Goal: Information Seeking & Learning: Check status

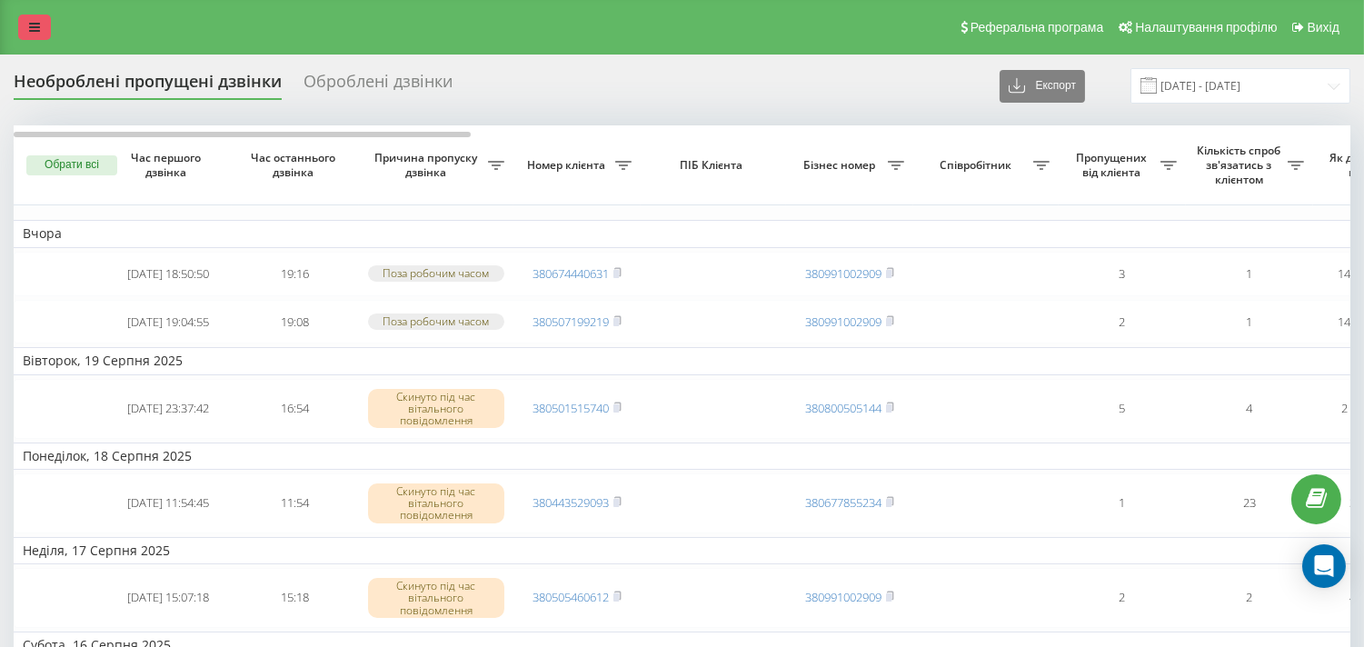
click at [31, 15] on link at bounding box center [34, 27] width 33 height 25
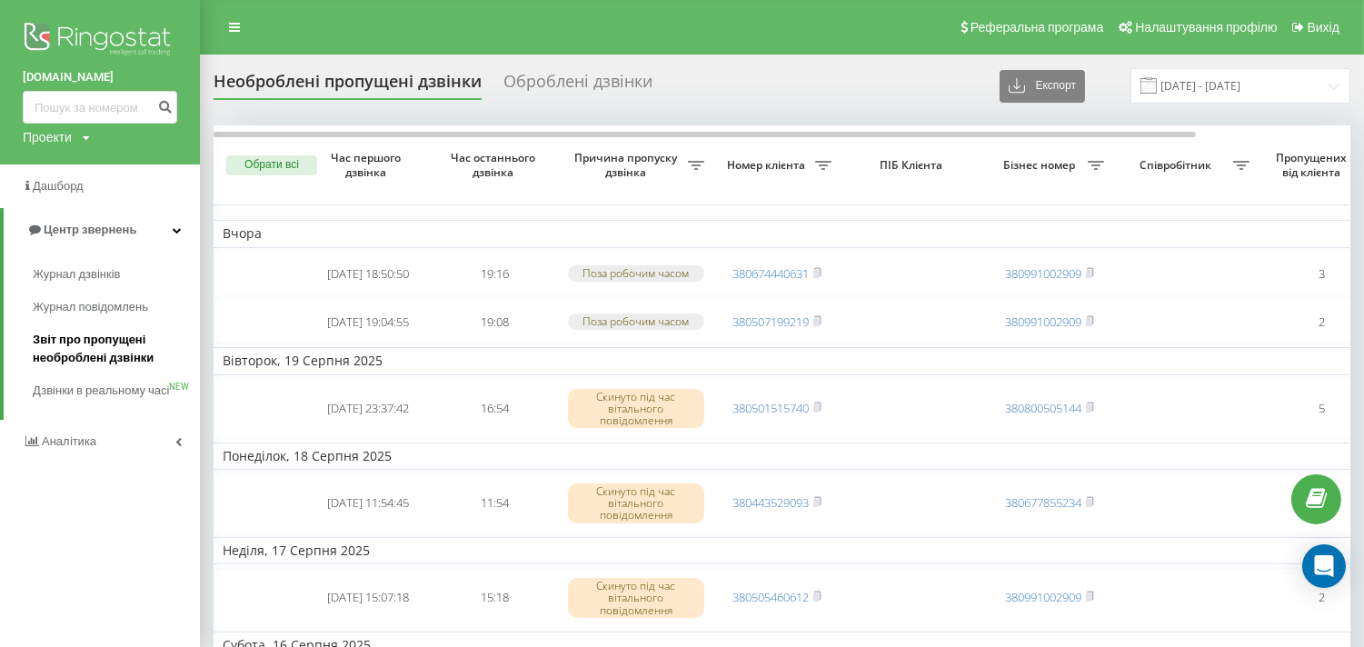
click at [65, 348] on span "Звіт про пропущені необроблені дзвінки" at bounding box center [112, 349] width 158 height 36
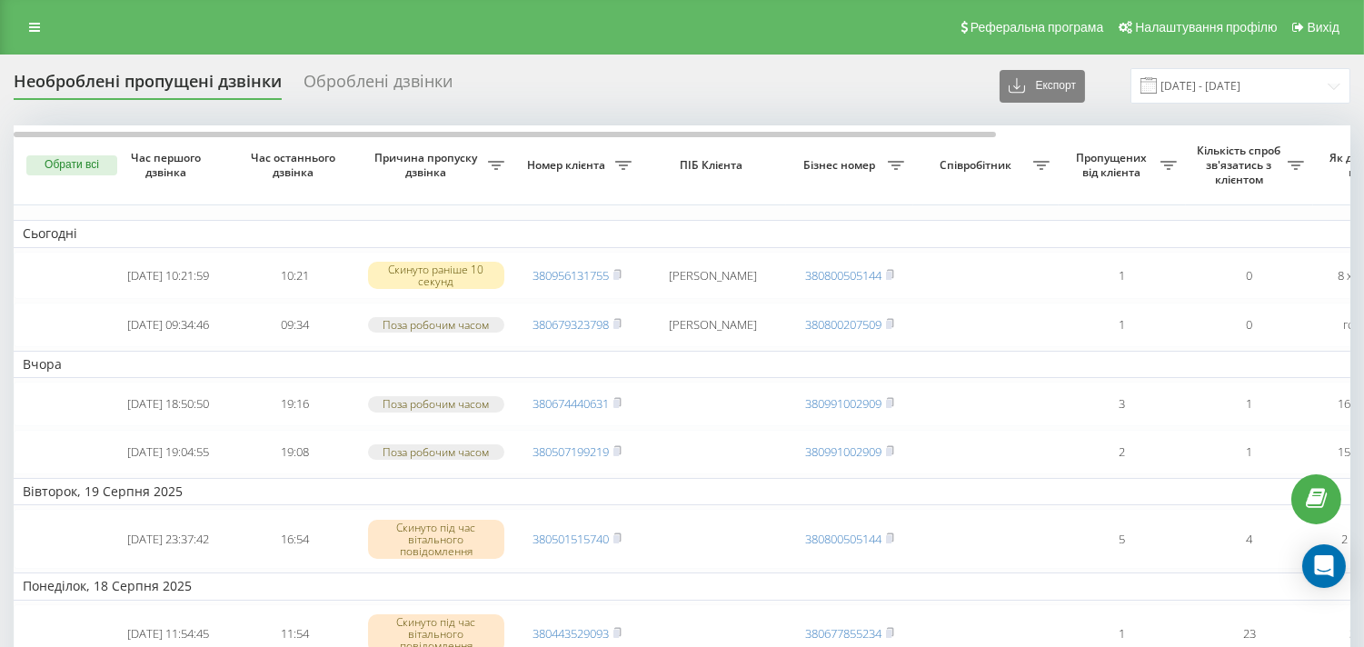
click at [50, 31] on link at bounding box center [34, 27] width 33 height 25
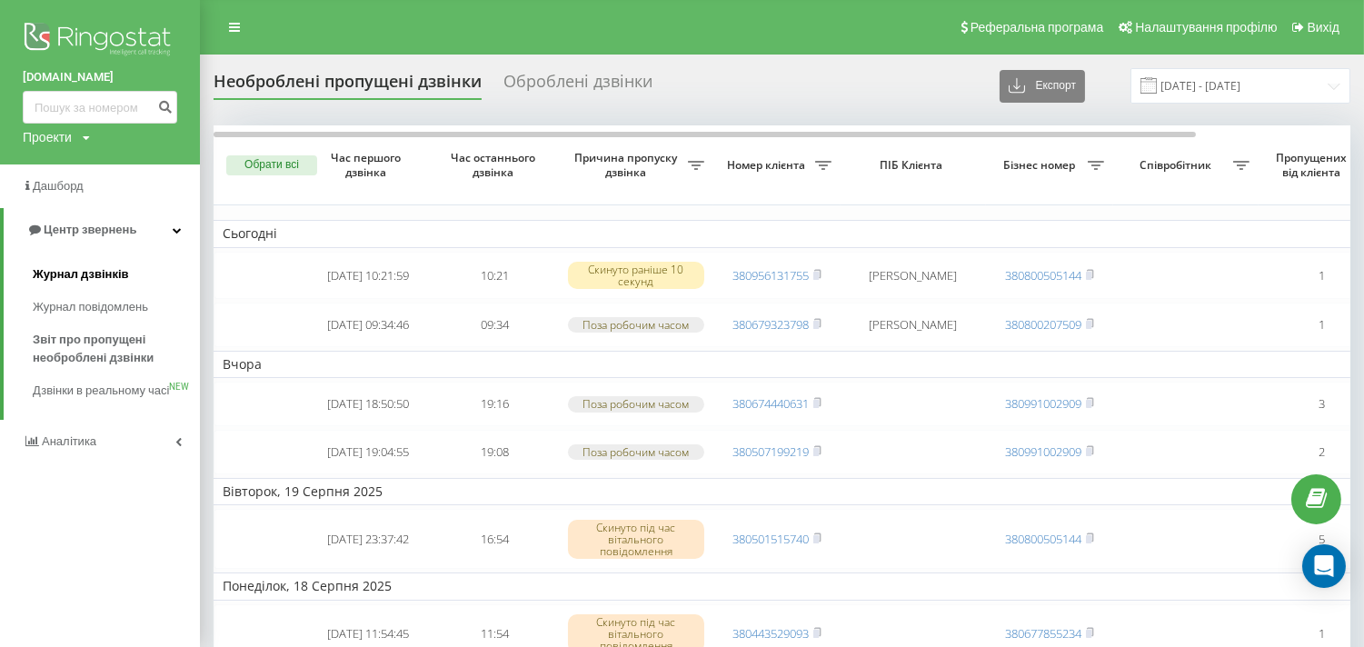
click at [111, 277] on span "Журнал дзвінків" at bounding box center [81, 274] width 96 height 18
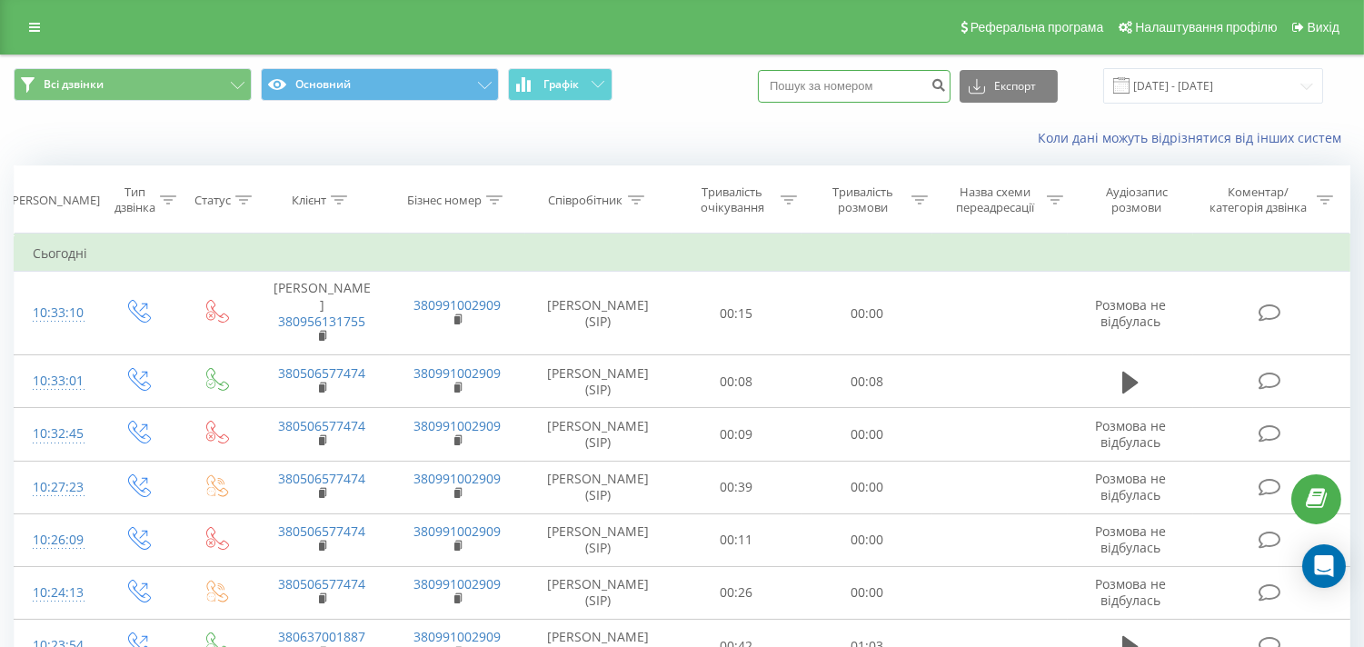
click at [866, 85] on input at bounding box center [854, 86] width 193 height 33
paste input "380679323798"
type input "380679323798"
click at [946, 85] on icon "submit" at bounding box center [938, 82] width 15 height 11
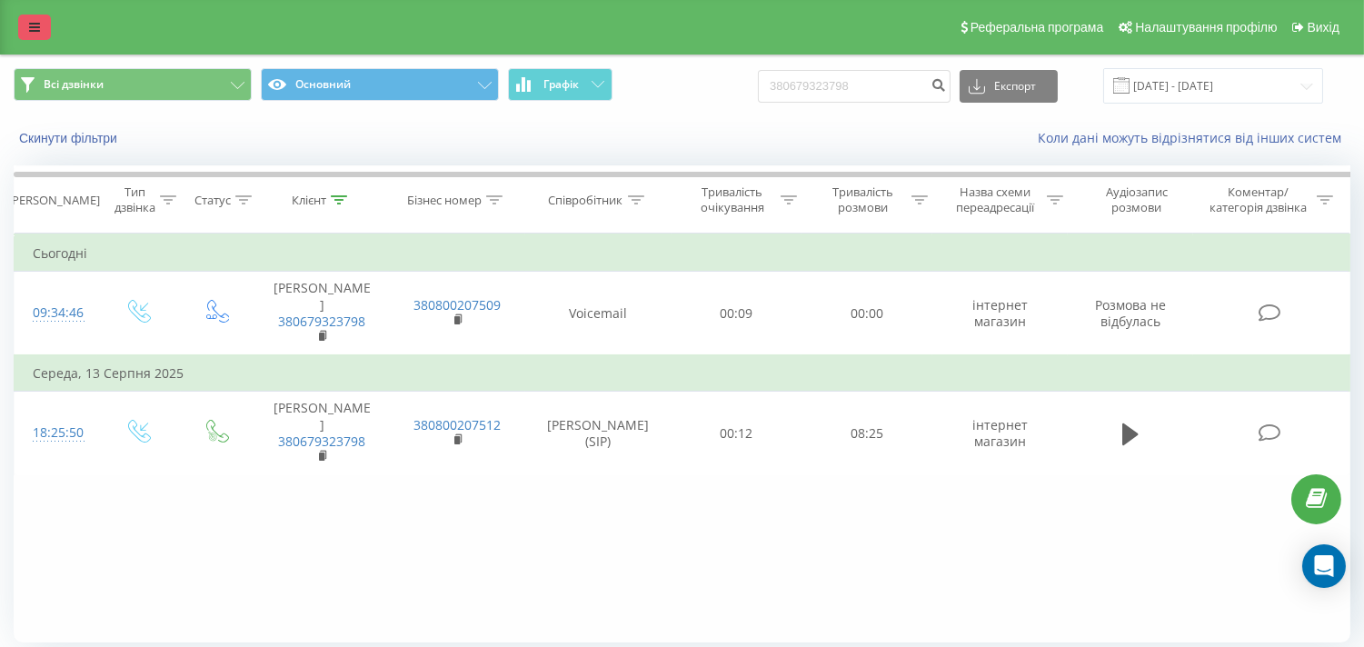
click at [40, 29] on link at bounding box center [34, 27] width 33 height 25
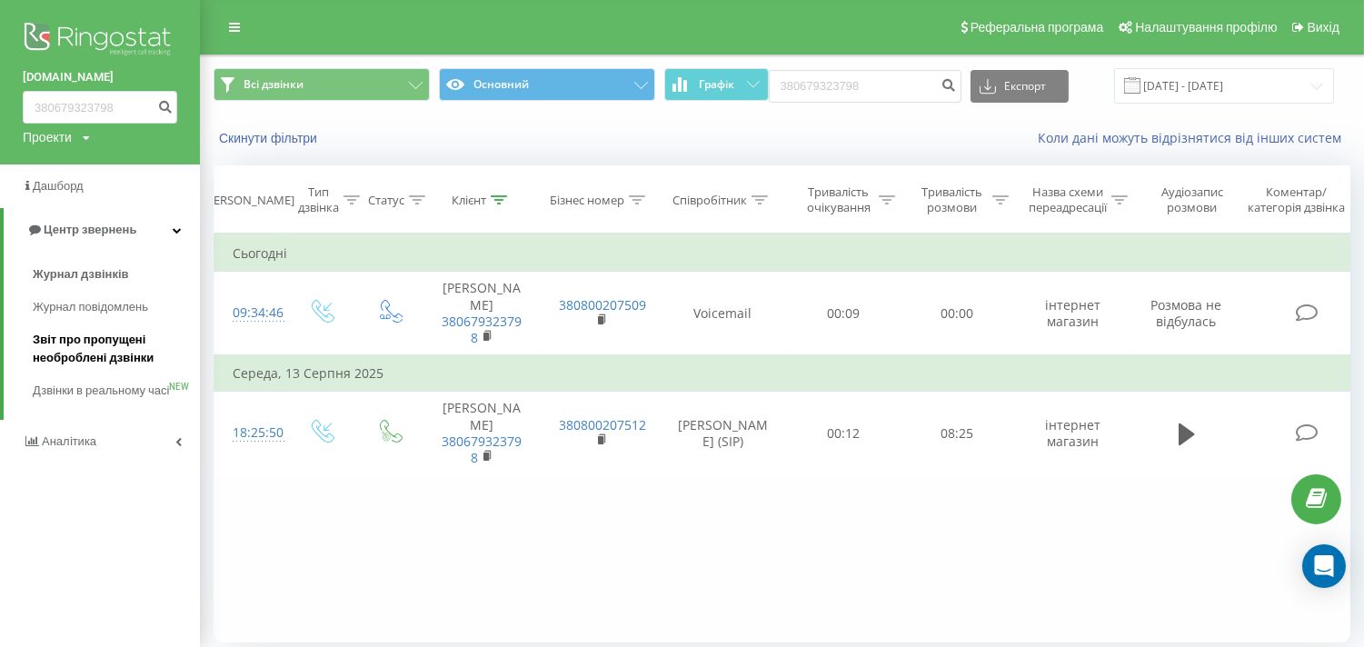
click at [103, 353] on span "Звіт про пропущені необроблені дзвінки" at bounding box center [112, 349] width 158 height 36
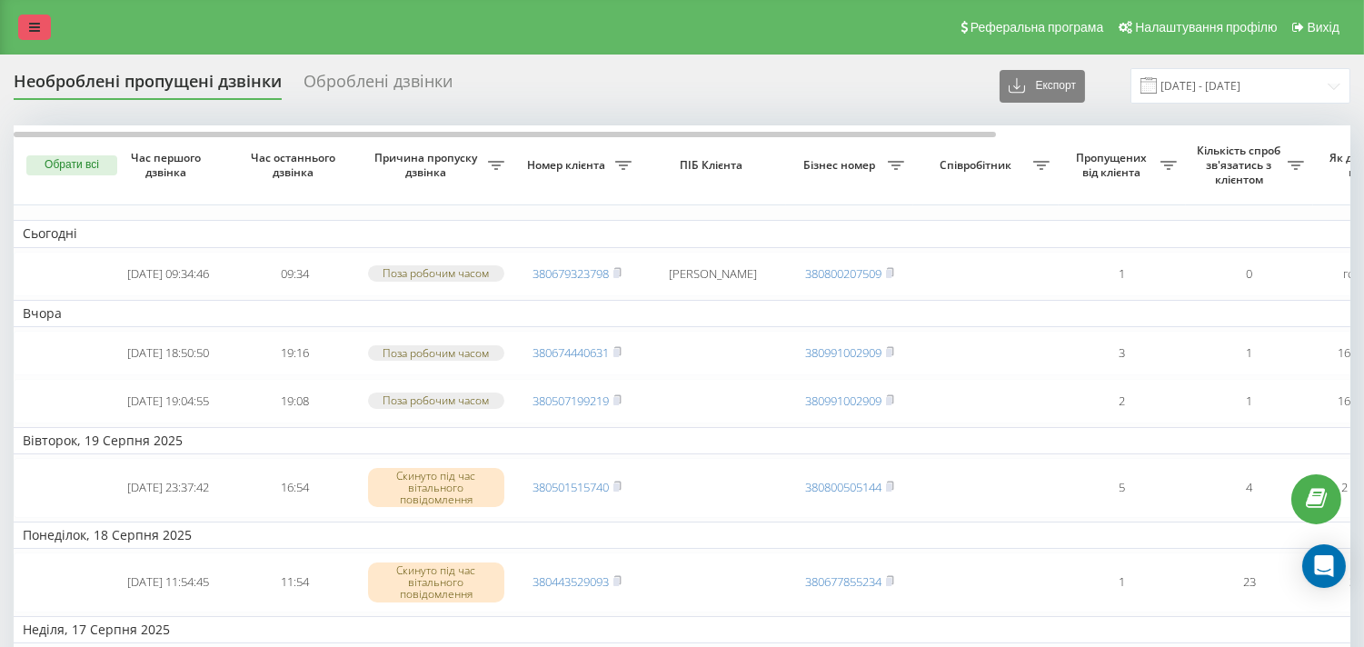
click at [21, 31] on link at bounding box center [34, 27] width 33 height 25
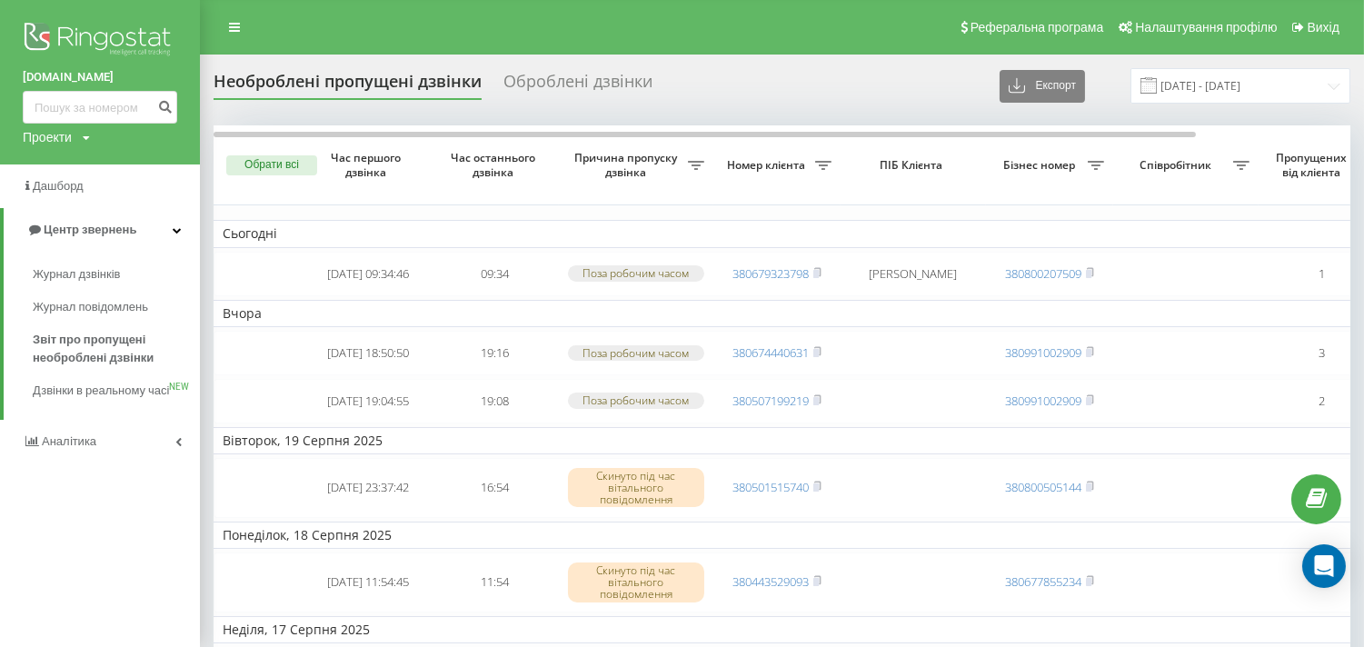
drag, startPoint x: 107, startPoint y: 351, endPoint x: 205, endPoint y: 342, distance: 97.7
click at [107, 351] on span "Звіт про пропущені необроблені дзвінки" at bounding box center [112, 349] width 158 height 36
